Goal: Find specific page/section: Find specific page/section

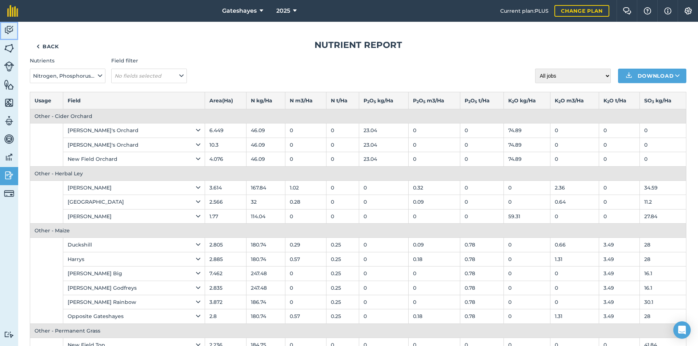
click at [9, 28] on img at bounding box center [9, 30] width 10 height 11
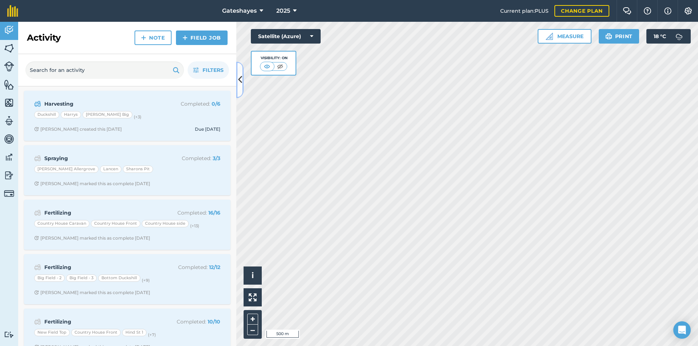
click at [238, 74] on icon at bounding box center [240, 79] width 4 height 13
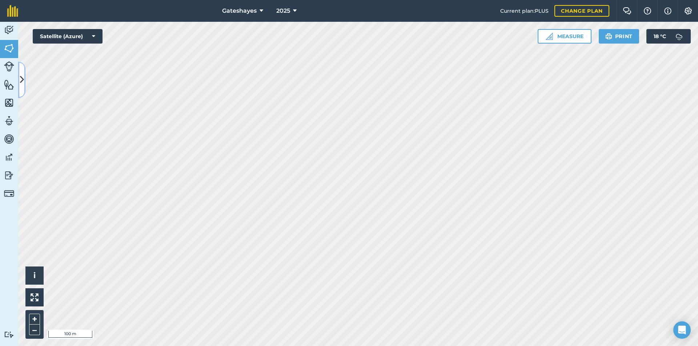
click at [22, 85] on icon at bounding box center [22, 79] width 4 height 13
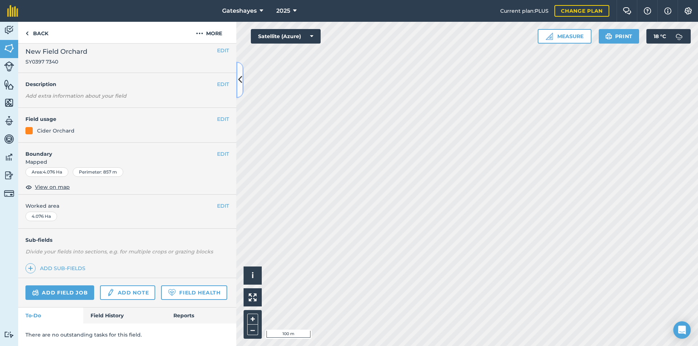
scroll to position [25, 0]
click at [112, 320] on link "Field History" at bounding box center [124, 316] width 83 height 16
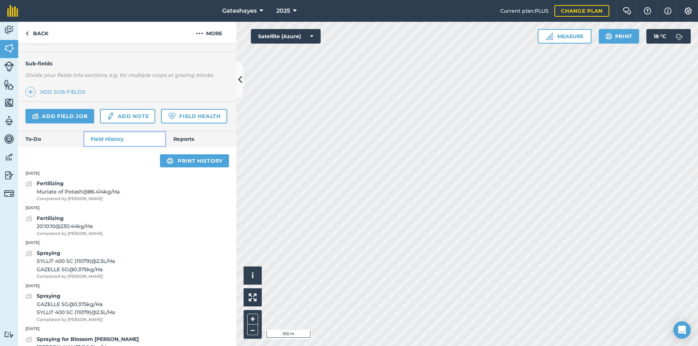
scroll to position [180, 0]
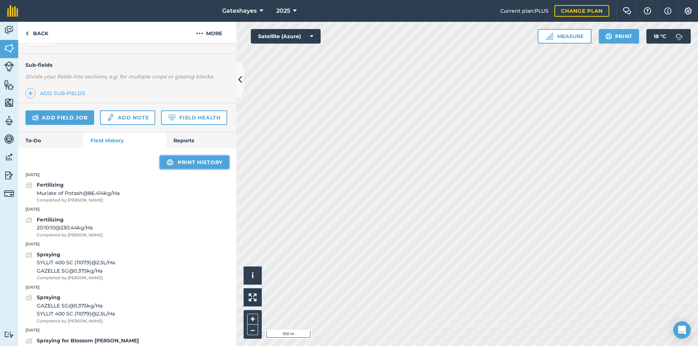
click at [187, 169] on link "Print history" at bounding box center [194, 162] width 69 height 13
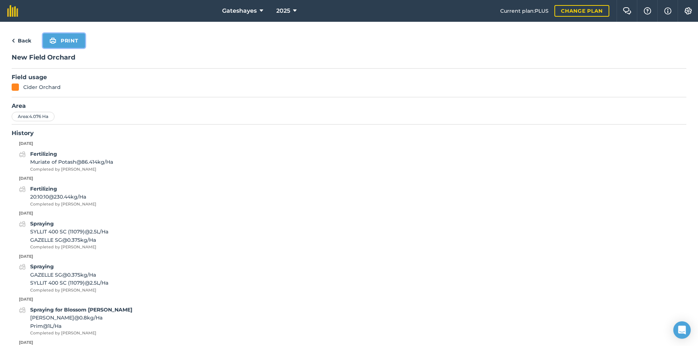
click at [75, 40] on button "Print" at bounding box center [64, 40] width 42 height 15
click at [24, 40] on link "Back" at bounding box center [22, 40] width 20 height 9
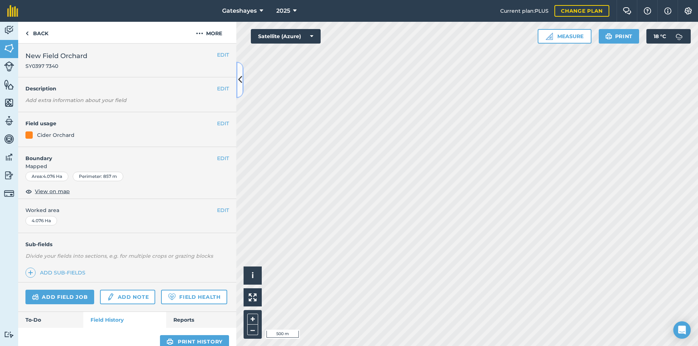
click at [240, 85] on icon at bounding box center [240, 79] width 4 height 13
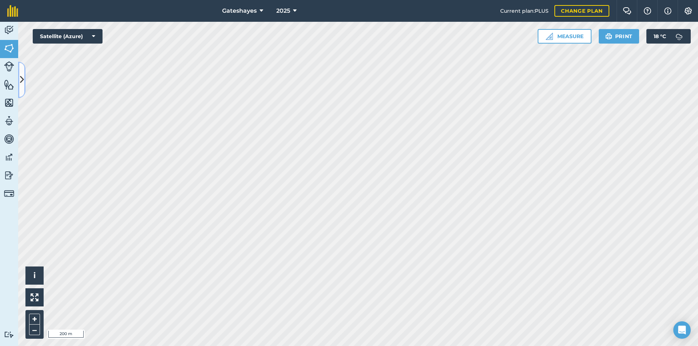
click at [19, 74] on button at bounding box center [21, 80] width 7 height 36
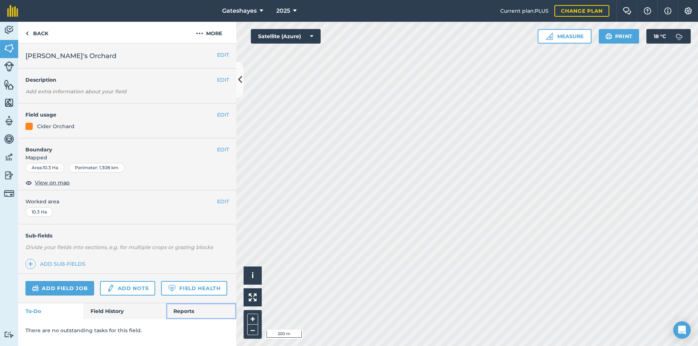
click at [214, 317] on link "Reports" at bounding box center [201, 311] width 70 height 16
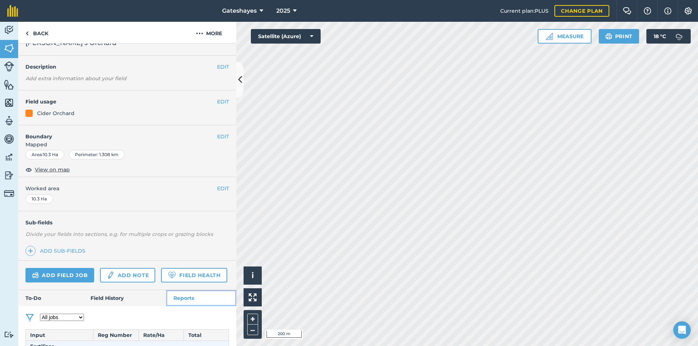
scroll to position [73, 0]
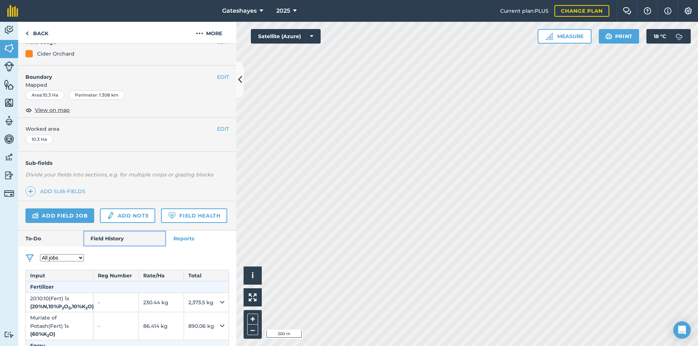
click at [134, 247] on link "Field History" at bounding box center [124, 239] width 83 height 16
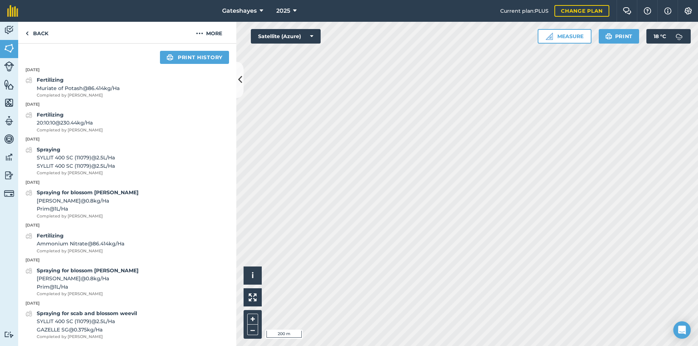
scroll to position [298, 0]
